Goal: Check status: Check status

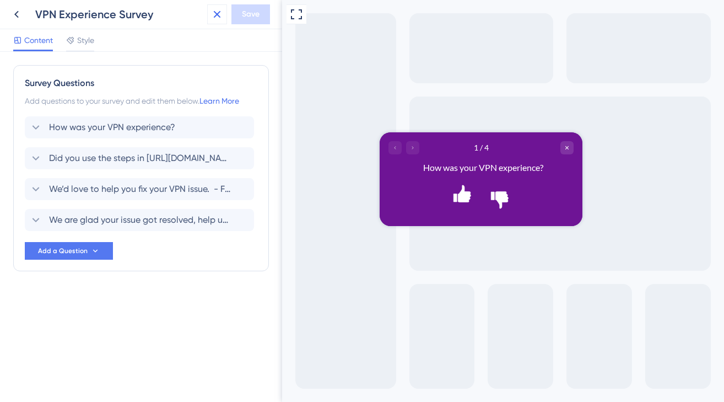
click at [222, 13] on icon at bounding box center [216, 14] width 13 height 13
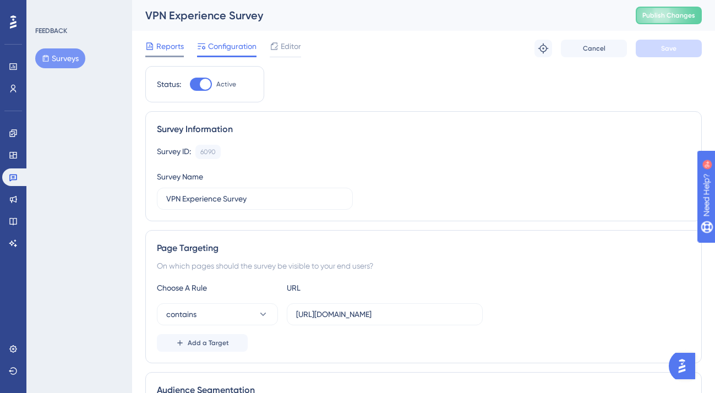
click at [166, 42] on span "Reports" at bounding box center [170, 46] width 28 height 13
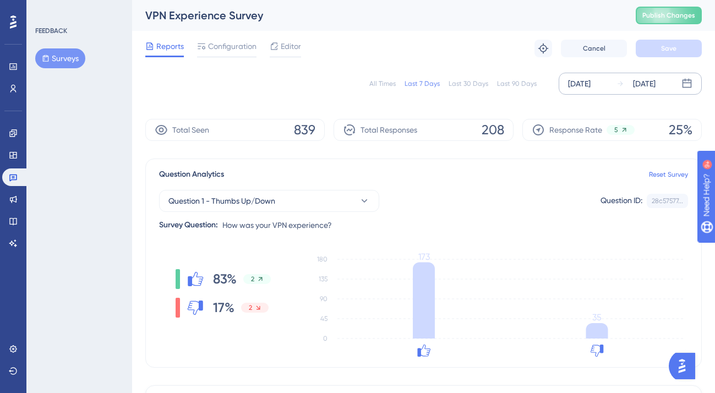
click at [591, 89] on div "[DATE]" at bounding box center [579, 83] width 23 height 13
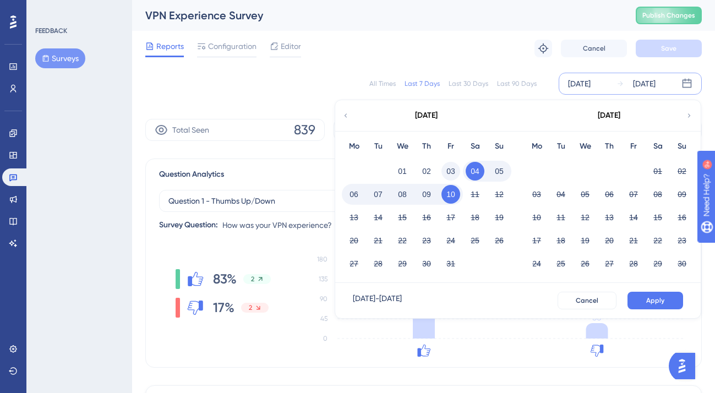
click at [450, 171] on button "03" at bounding box center [451, 171] width 19 height 19
click at [433, 192] on button "09" at bounding box center [426, 194] width 19 height 19
click at [643, 304] on button "Apply" at bounding box center [656, 301] width 56 height 18
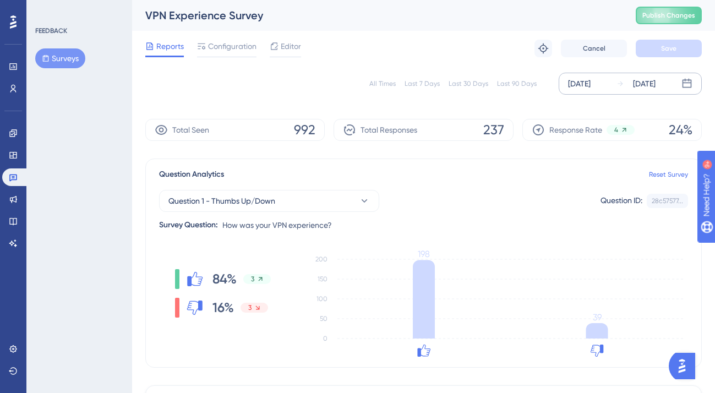
click at [474, 86] on div "Last 30 Days" at bounding box center [469, 83] width 40 height 9
click at [518, 86] on div "Last 90 Days" at bounding box center [517, 83] width 40 height 9
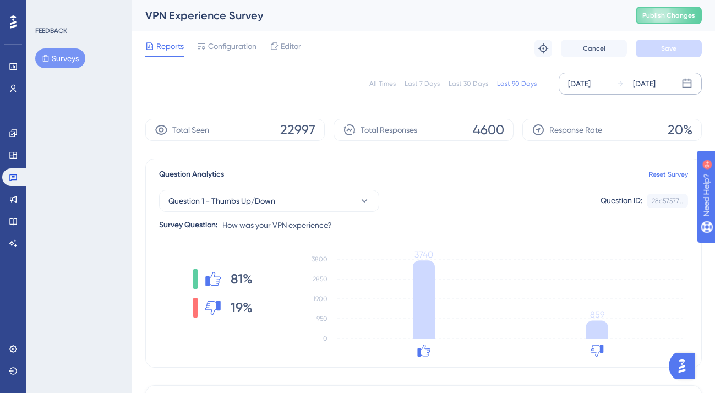
click at [459, 85] on div "Last 30 Days" at bounding box center [469, 83] width 40 height 9
